Goal: Task Accomplishment & Management: Manage account settings

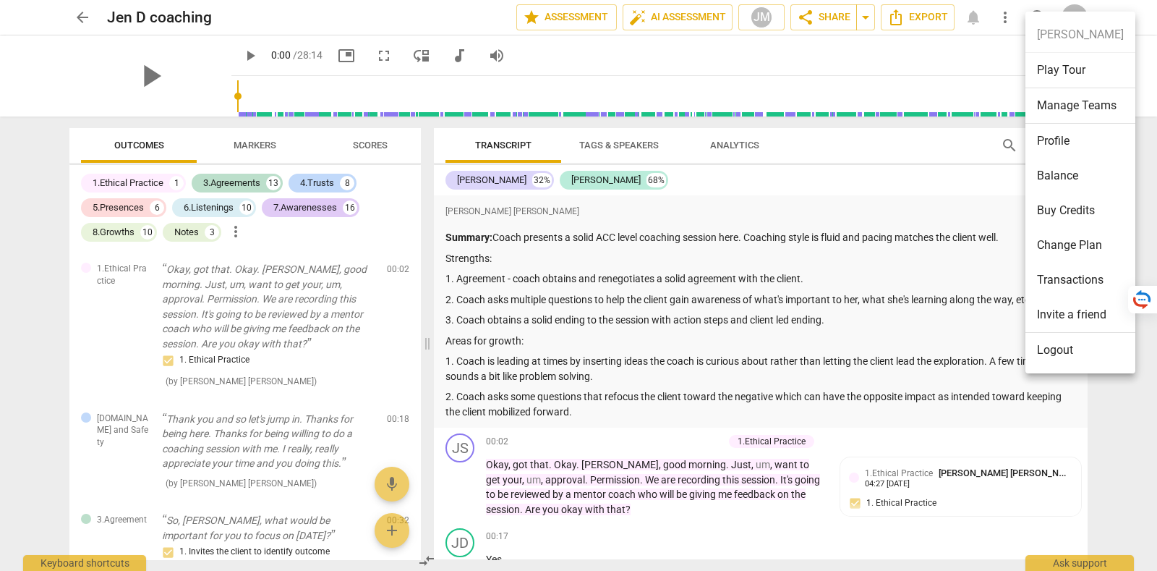
scroll to position [532, 0]
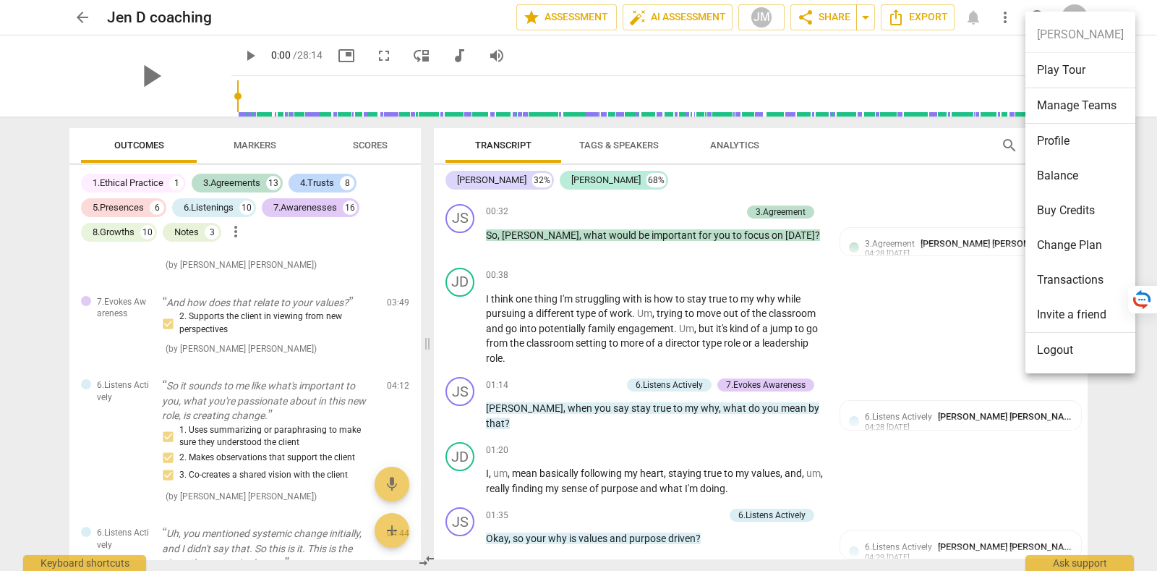
click at [1092, 347] on li "Logout" at bounding box center [1081, 350] width 110 height 35
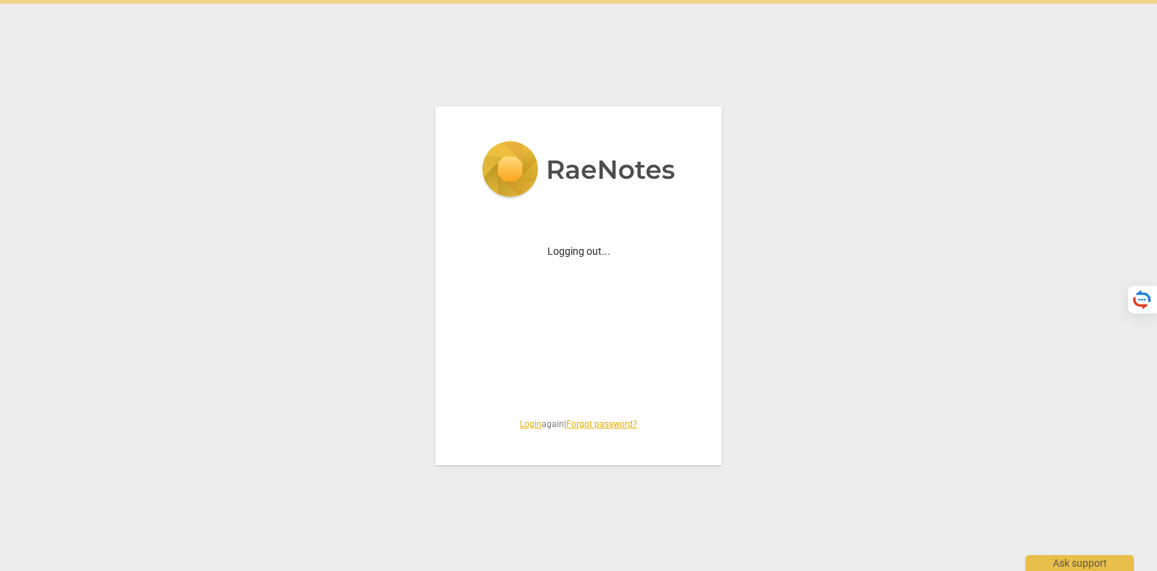
click at [530, 422] on link "Login" at bounding box center [531, 424] width 22 height 10
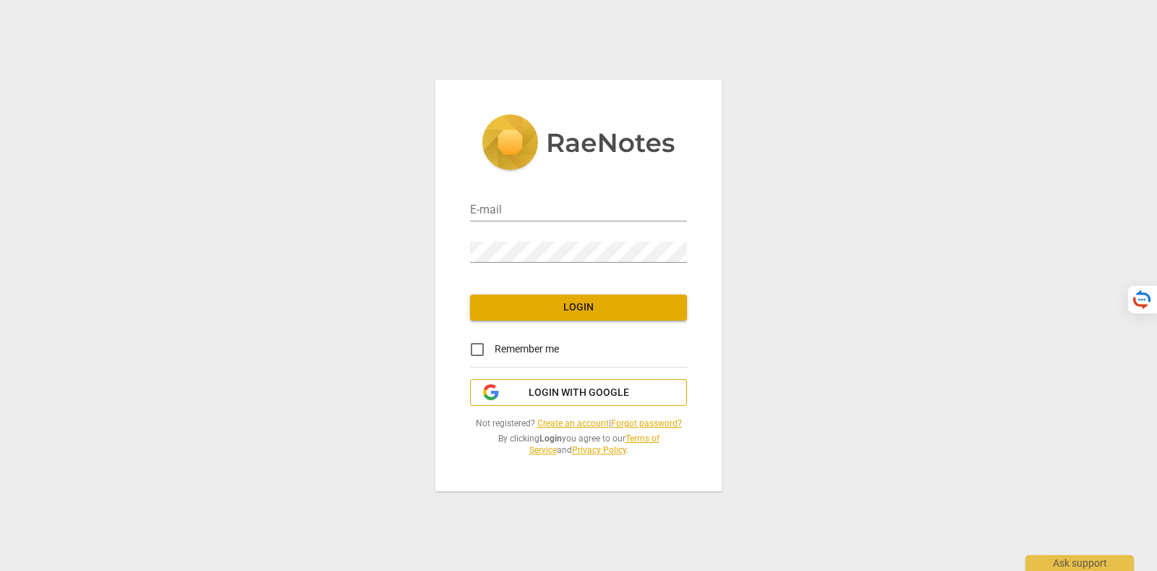
type input "tatiana@raenotes.com"
click at [535, 391] on span "Login with Google" at bounding box center [579, 393] width 101 height 14
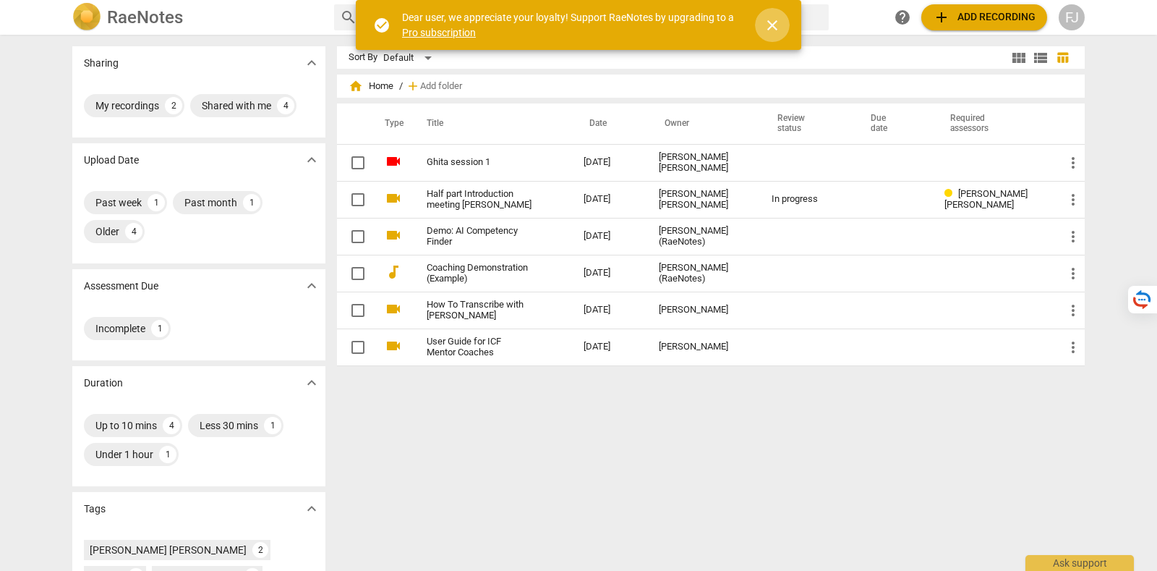
click at [775, 20] on span "close" at bounding box center [772, 25] width 17 height 17
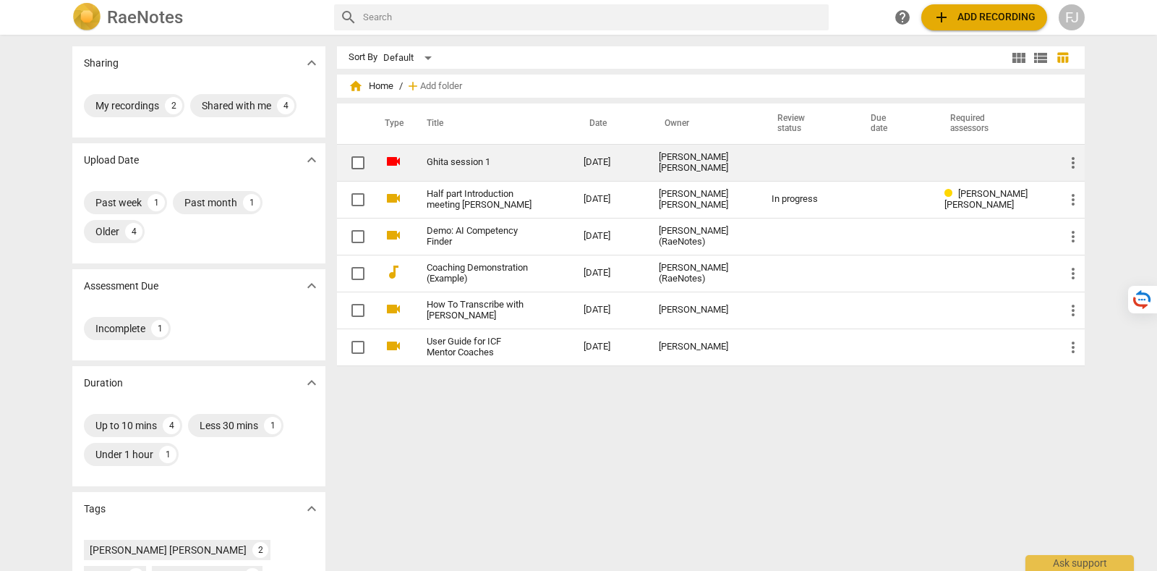
click at [509, 167] on link "Ghita session 1" at bounding box center [479, 162] width 105 height 11
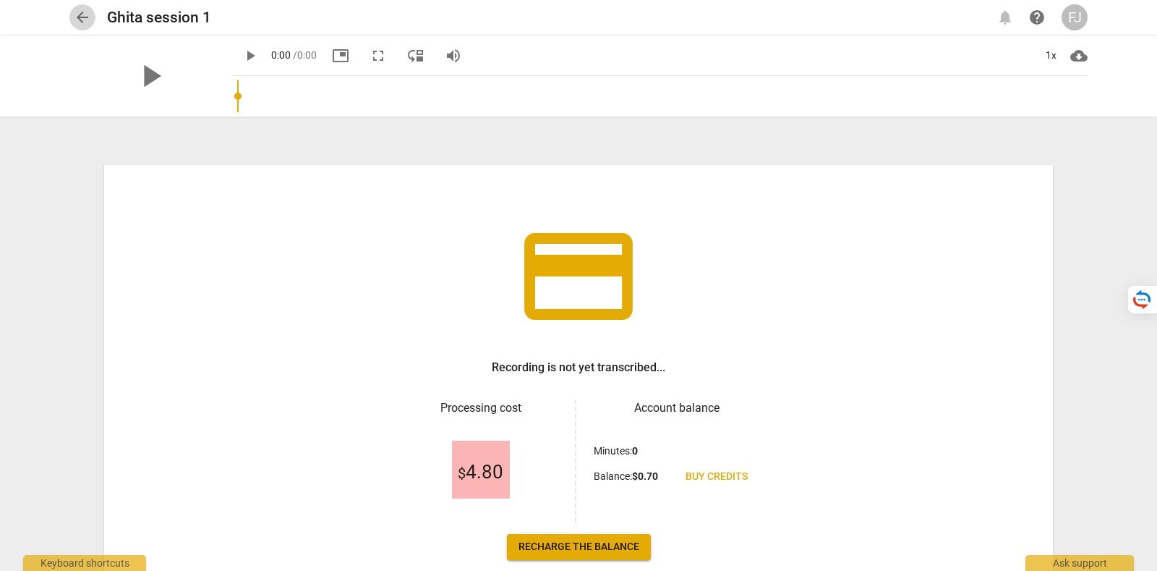
click at [77, 20] on span "arrow_back" at bounding box center [82, 17] width 17 height 17
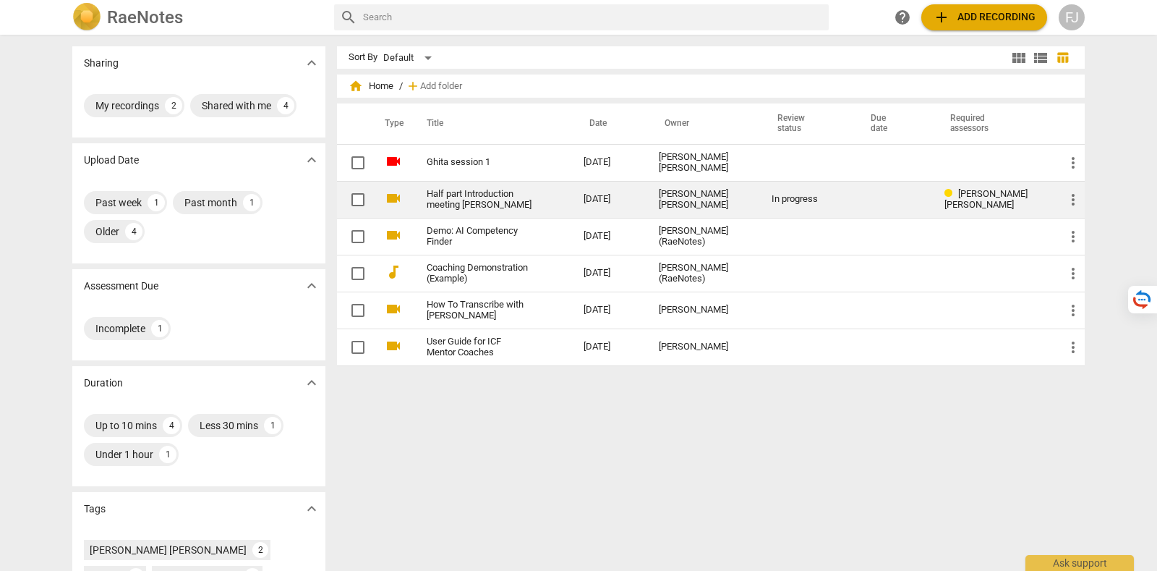
click at [530, 197] on link "Half part Introduction meeting Anna-Fanny" at bounding box center [479, 200] width 105 height 22
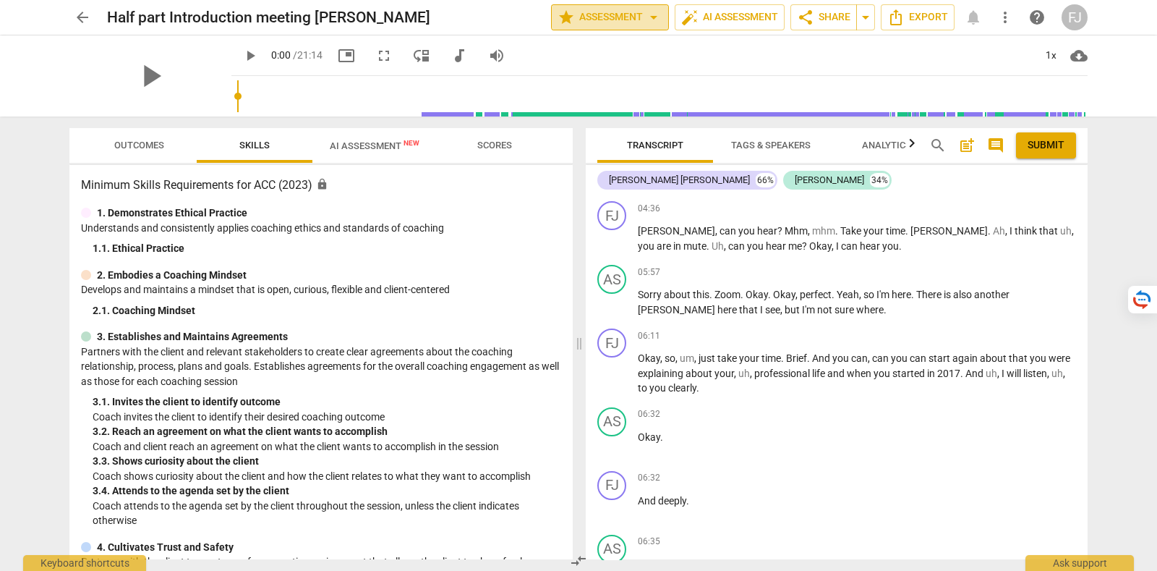
click at [634, 20] on span "star Assessment arrow_drop_down" at bounding box center [610, 17] width 105 height 17
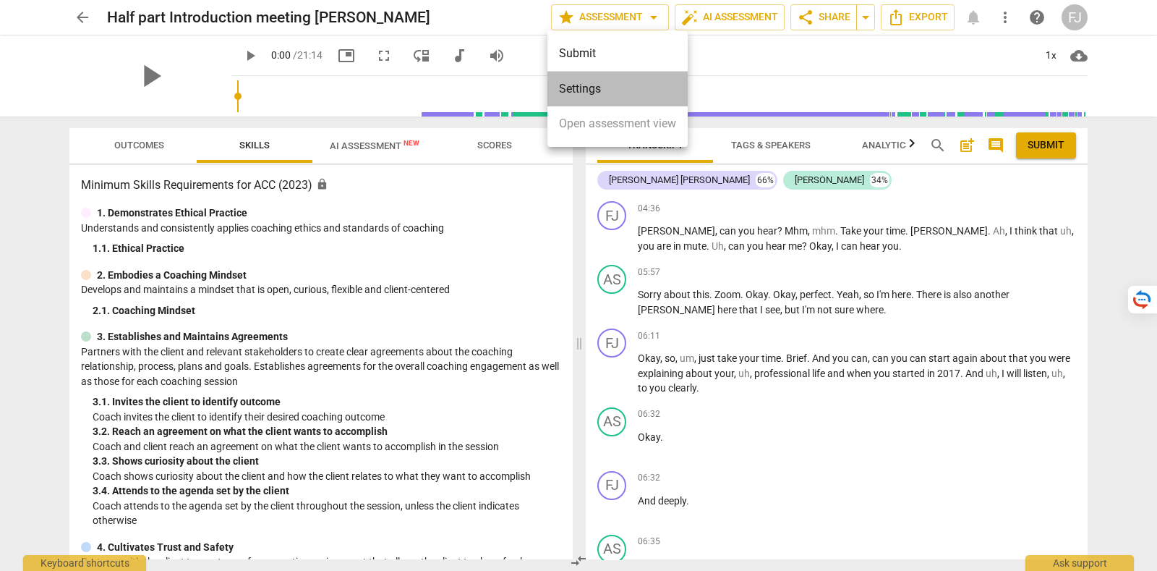
click at [627, 83] on li "Settings" at bounding box center [618, 89] width 140 height 35
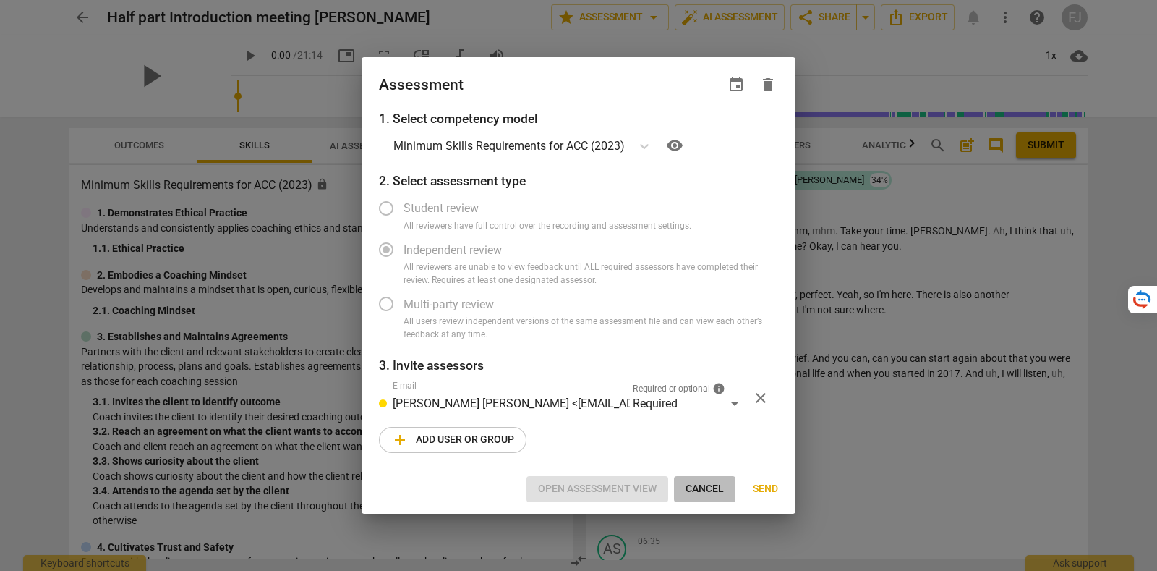
click at [684, 497] on button "Cancel" at bounding box center [704, 489] width 61 height 26
radio input "false"
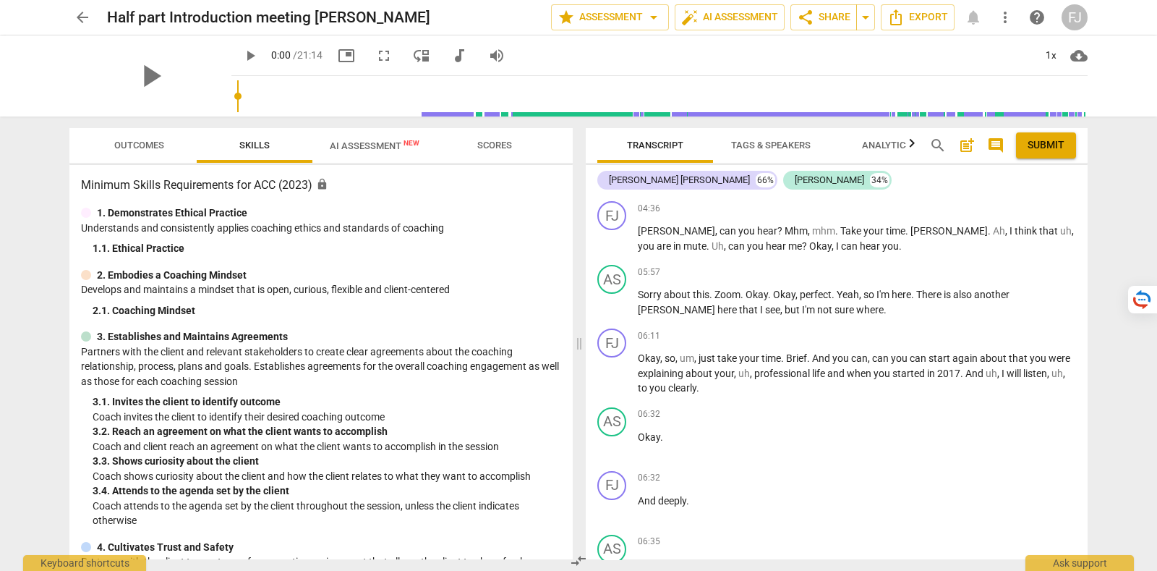
click at [132, 150] on span "Outcomes" at bounding box center [139, 146] width 85 height 20
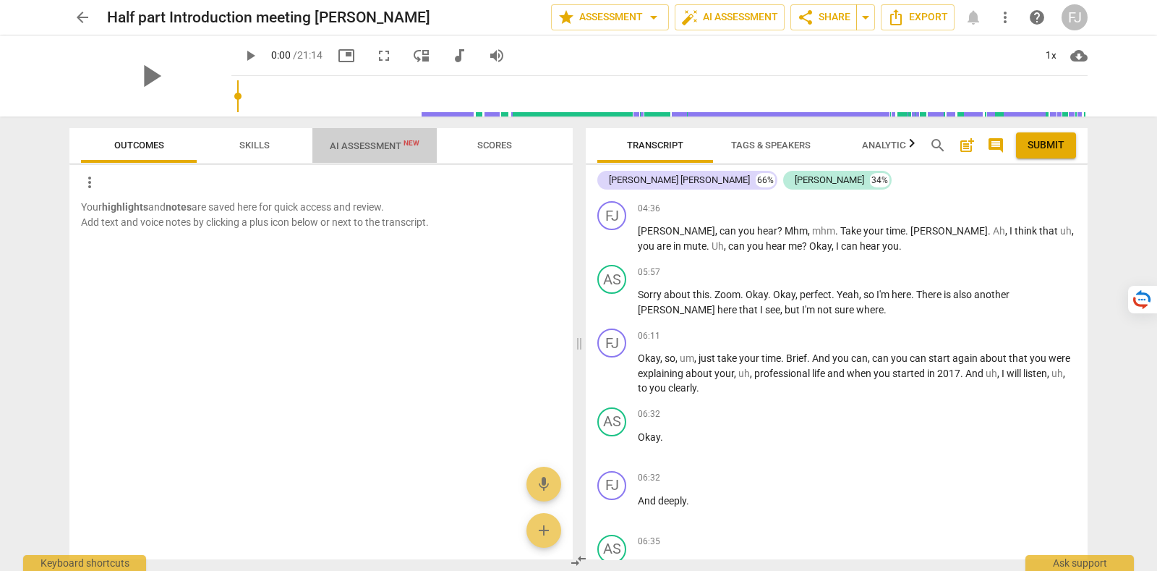
click at [360, 152] on span "AI Assessment New" at bounding box center [375, 146] width 124 height 22
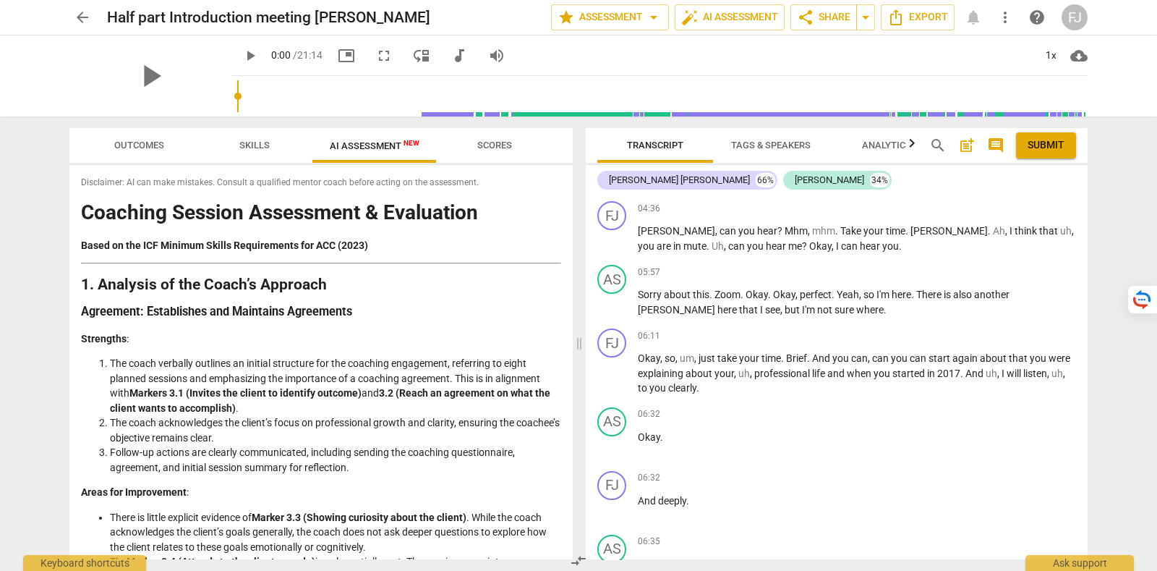
click at [258, 143] on span "Skills" at bounding box center [254, 145] width 30 height 11
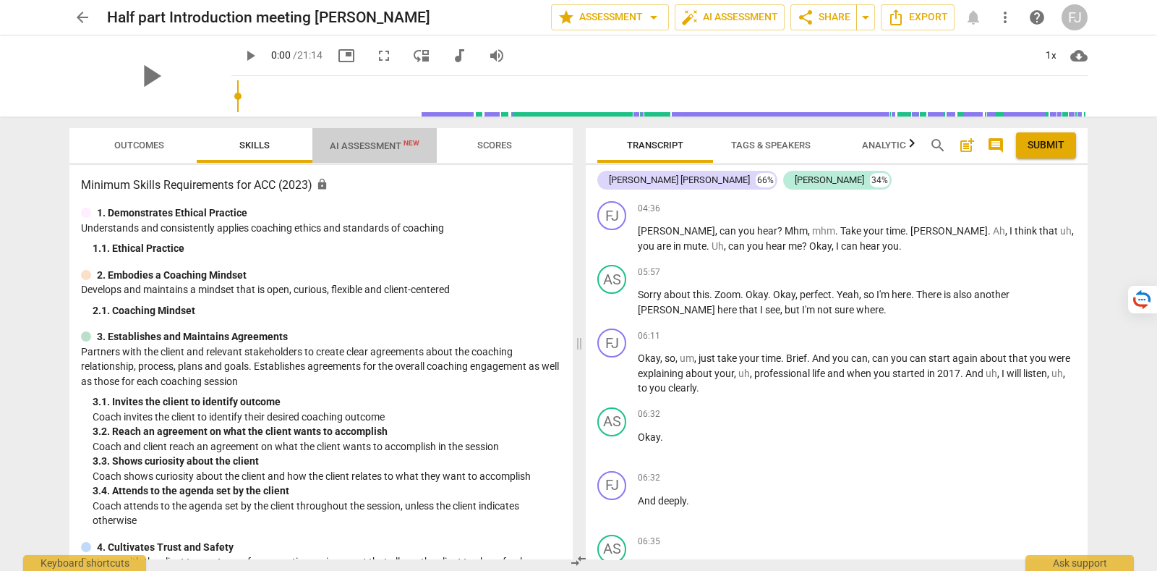
click at [373, 153] on span "AI Assessment New" at bounding box center [375, 146] width 124 height 22
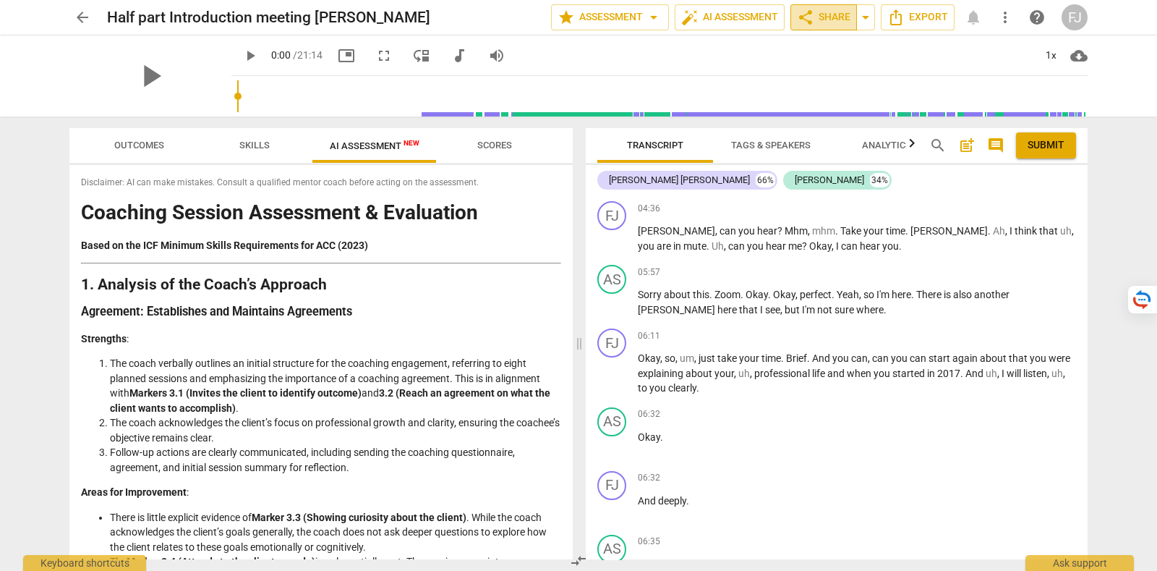
click at [821, 9] on span "share Share" at bounding box center [824, 17] width 54 height 17
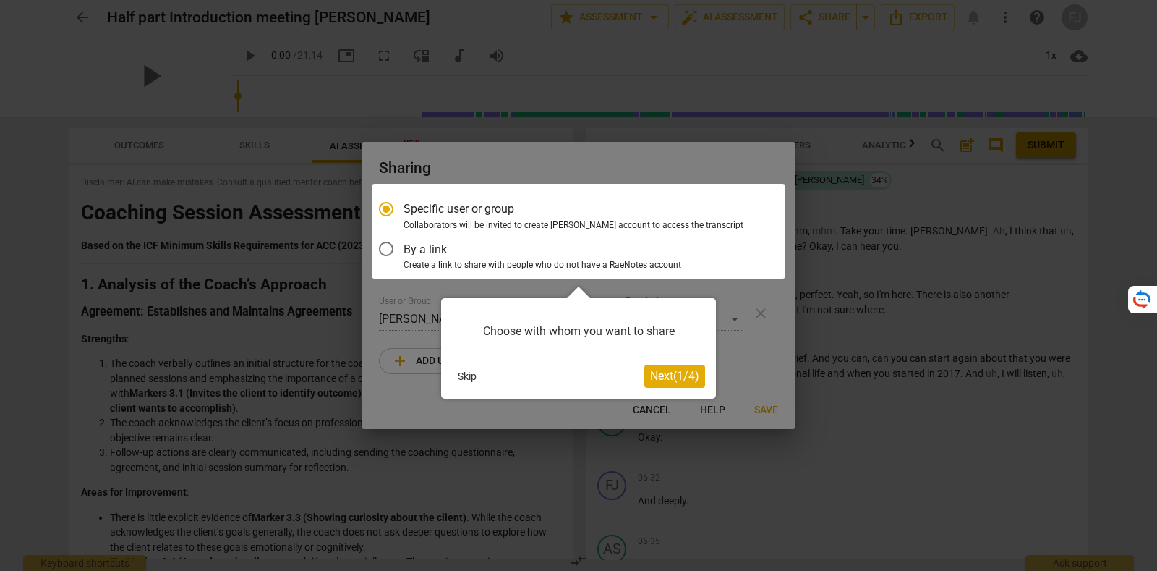
click at [463, 368] on button "Skip" at bounding box center [467, 376] width 30 height 22
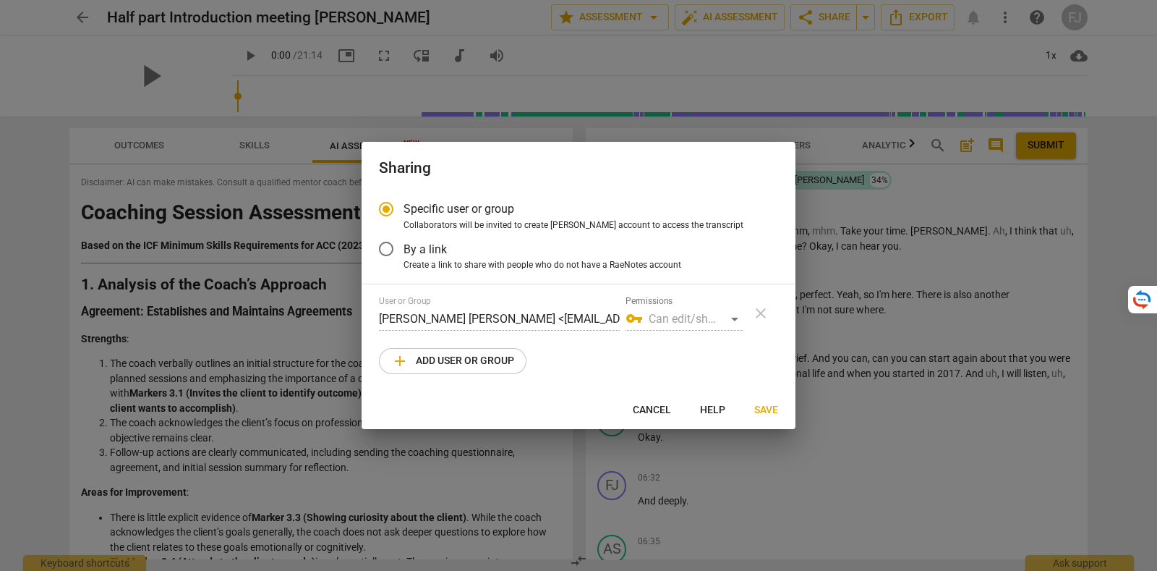
click at [630, 414] on button "Cancel" at bounding box center [651, 410] width 61 height 26
radio input "false"
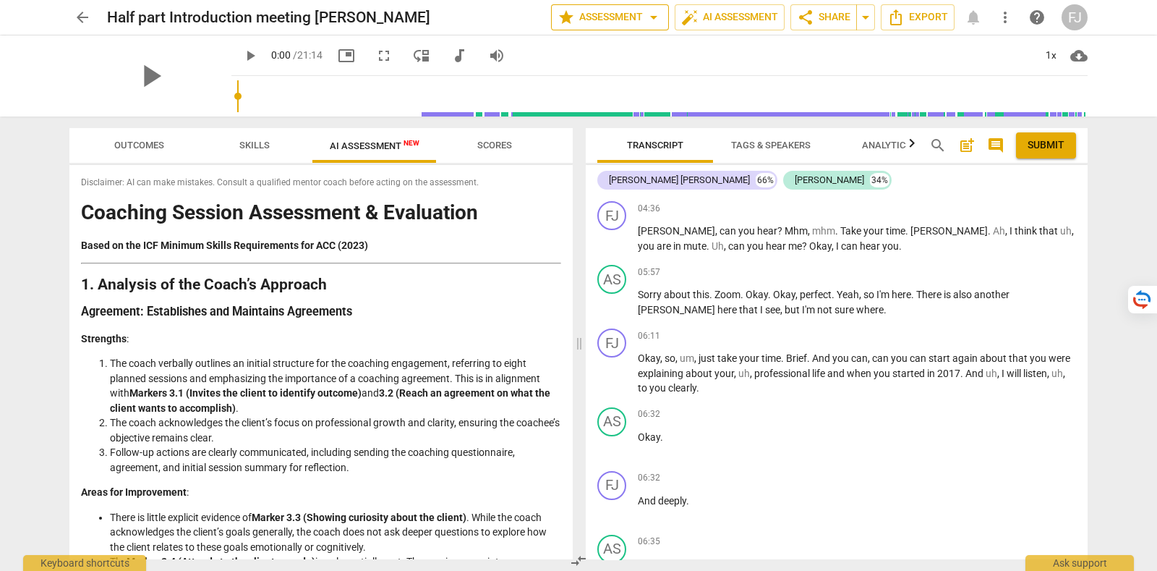
click at [642, 5] on button "star Assessment arrow_drop_down" at bounding box center [610, 17] width 118 height 26
click at [624, 103] on li "Settings" at bounding box center [618, 89] width 140 height 35
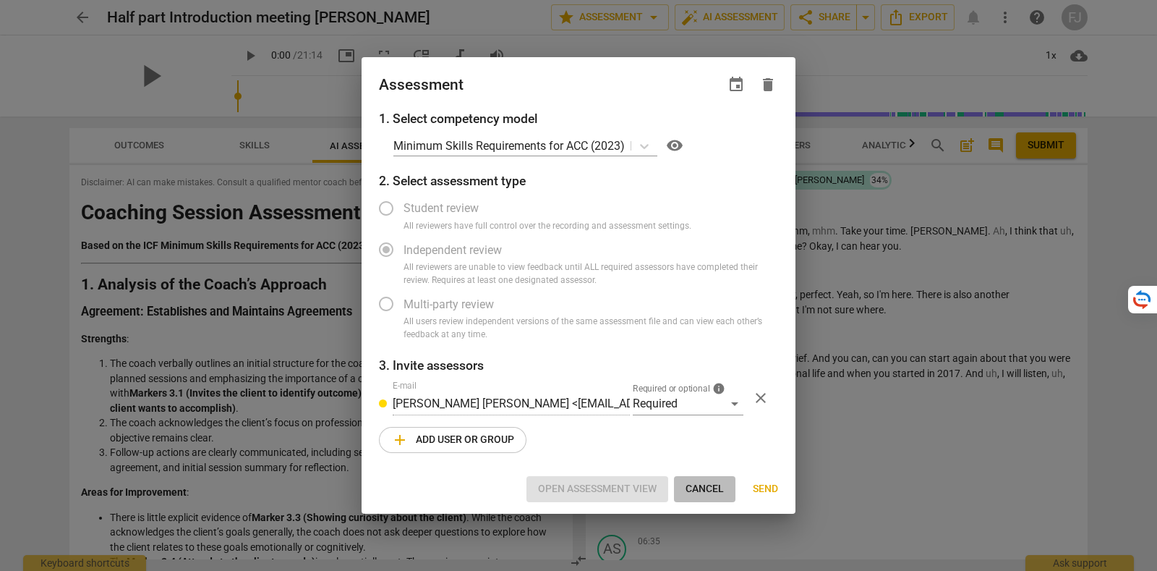
click at [700, 486] on span "Cancel" at bounding box center [705, 489] width 38 height 14
radio input "false"
